Goal: Information Seeking & Learning: Learn about a topic

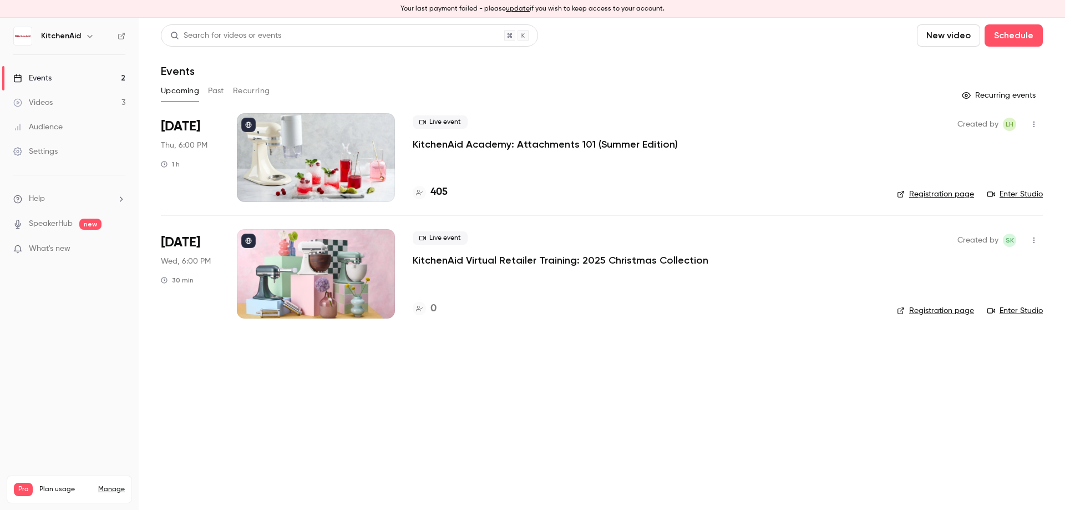
click at [211, 85] on button "Past" at bounding box center [216, 91] width 16 height 18
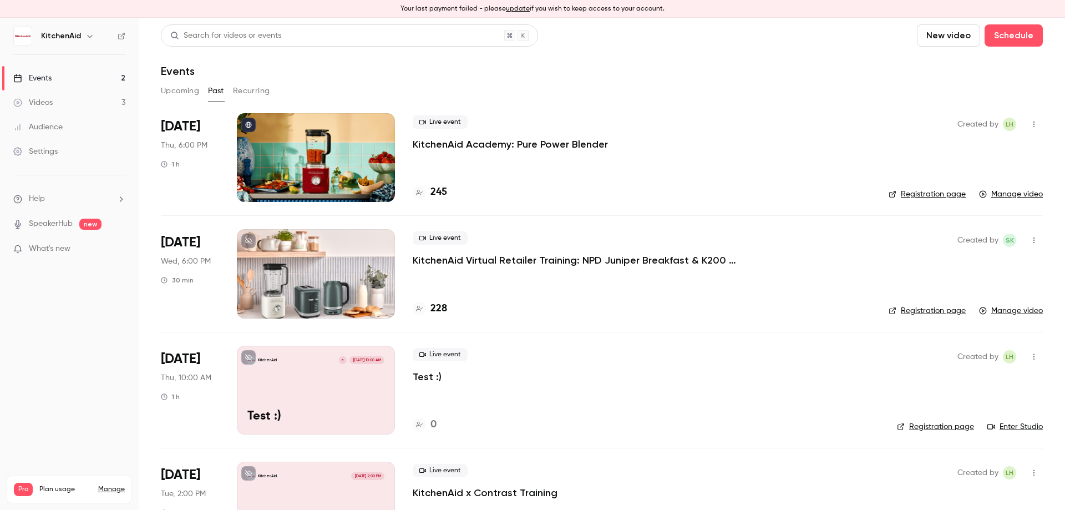
click at [587, 147] on p "KitchenAid Academy: Pure Power Blender" at bounding box center [510, 144] width 195 height 13
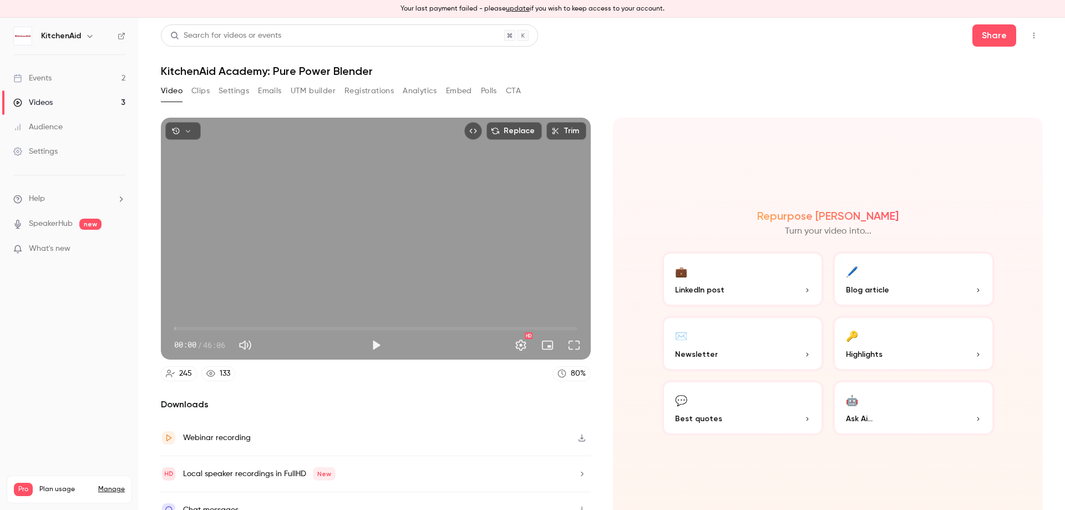
click at [368, 91] on button "Registrations" at bounding box center [368, 91] width 49 height 18
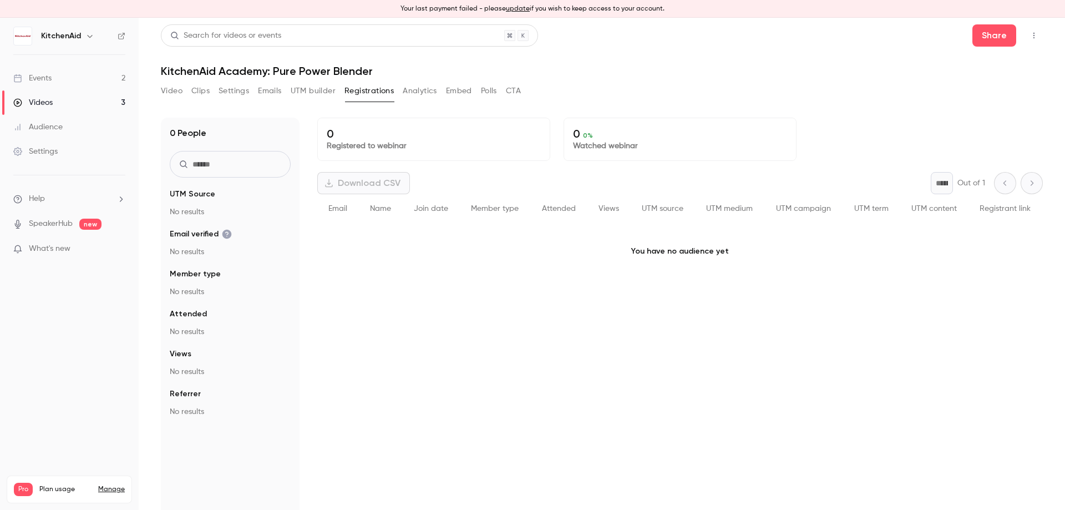
click at [425, 91] on button "Analytics" at bounding box center [420, 91] width 34 height 18
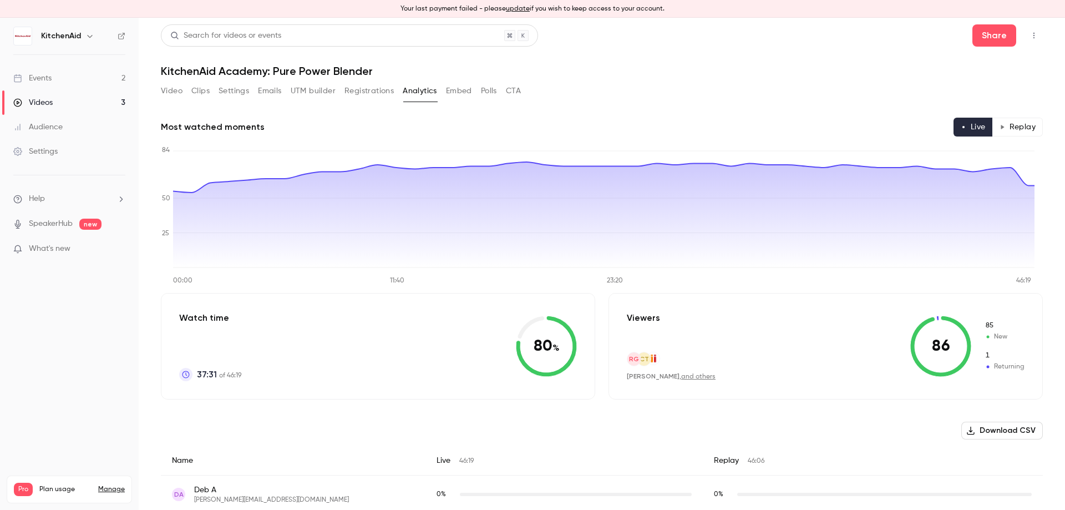
click at [364, 96] on button "Registrations" at bounding box center [368, 91] width 49 height 18
